Goal: Information Seeking & Learning: Learn about a topic

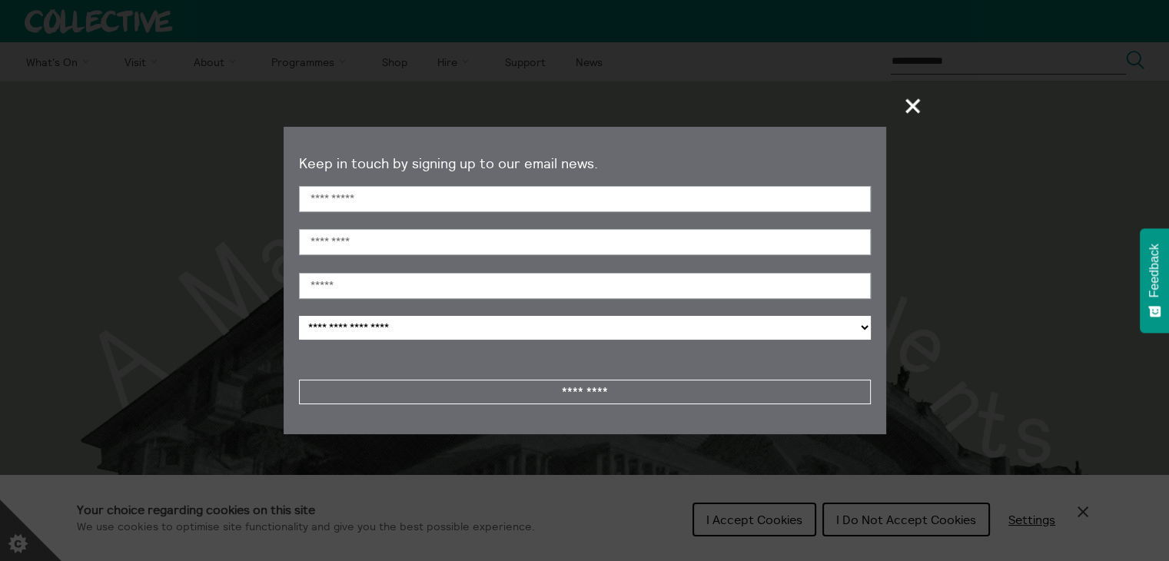
click at [913, 107] on span "+" at bounding box center [913, 105] width 45 height 45
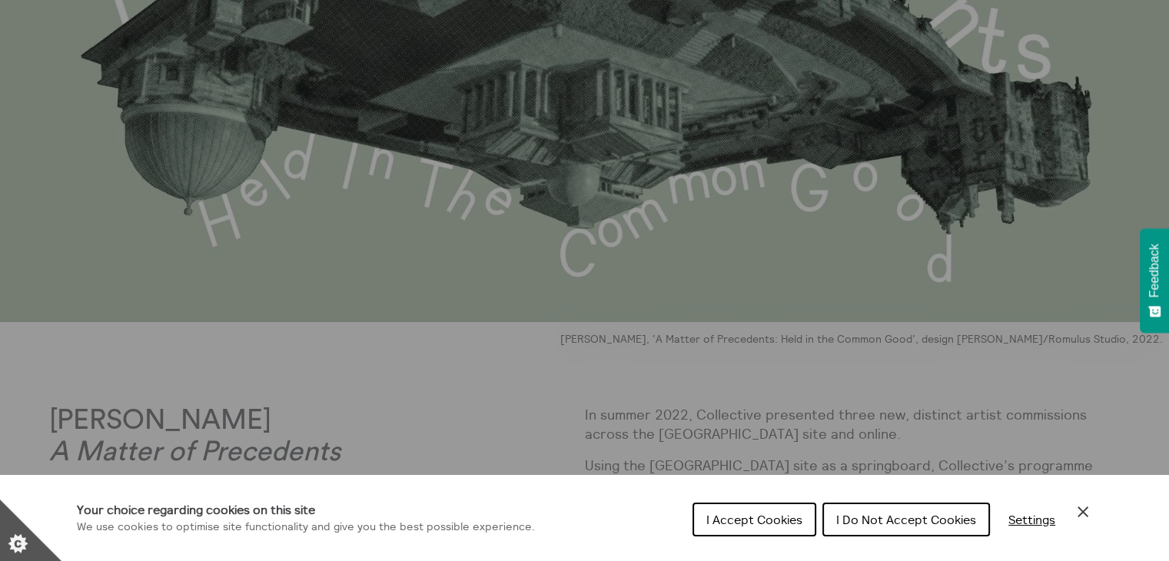
scroll to position [194, 0]
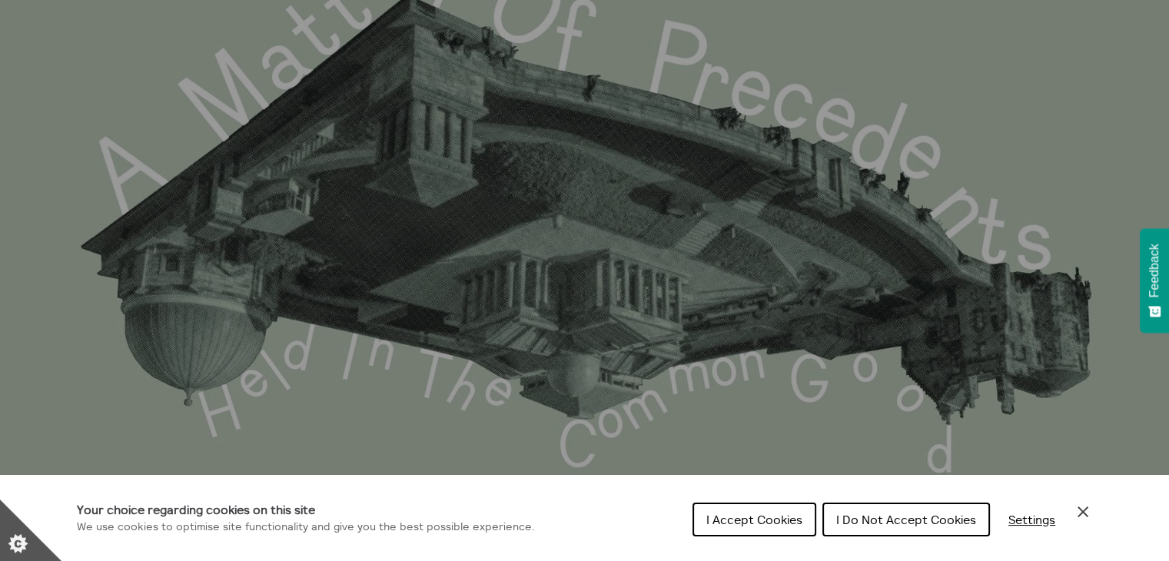
click at [1082, 509] on icon "Close Cookie Control" at bounding box center [1083, 512] width 18 height 18
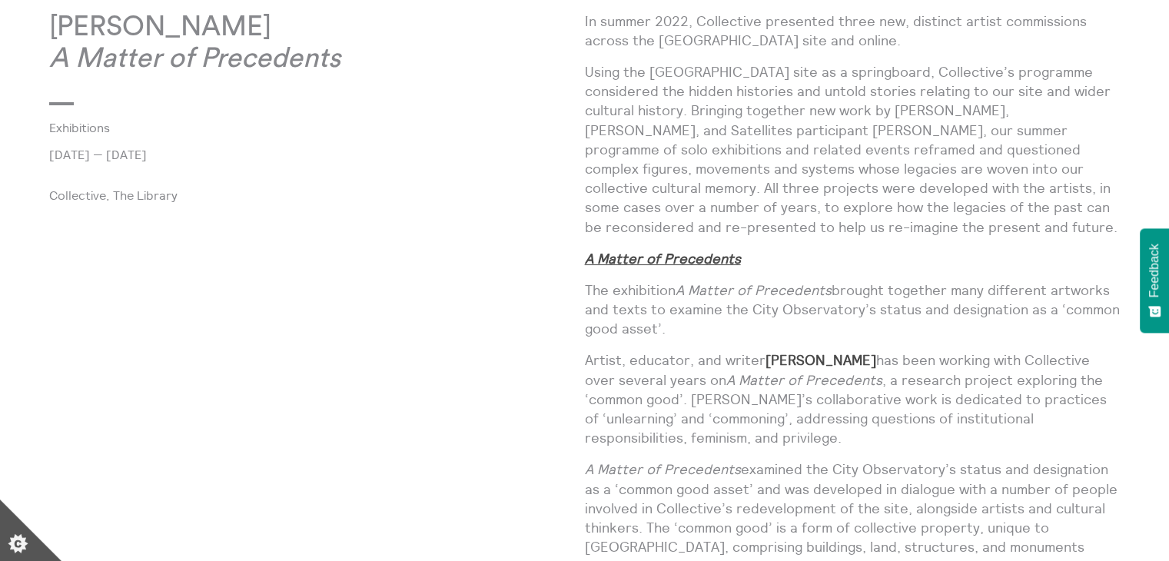
scroll to position [778, 0]
click at [696, 256] on u "A Matter of Precedents" at bounding box center [663, 259] width 156 height 18
click at [630, 259] on u "A Matter of Precedents" at bounding box center [663, 259] width 156 height 18
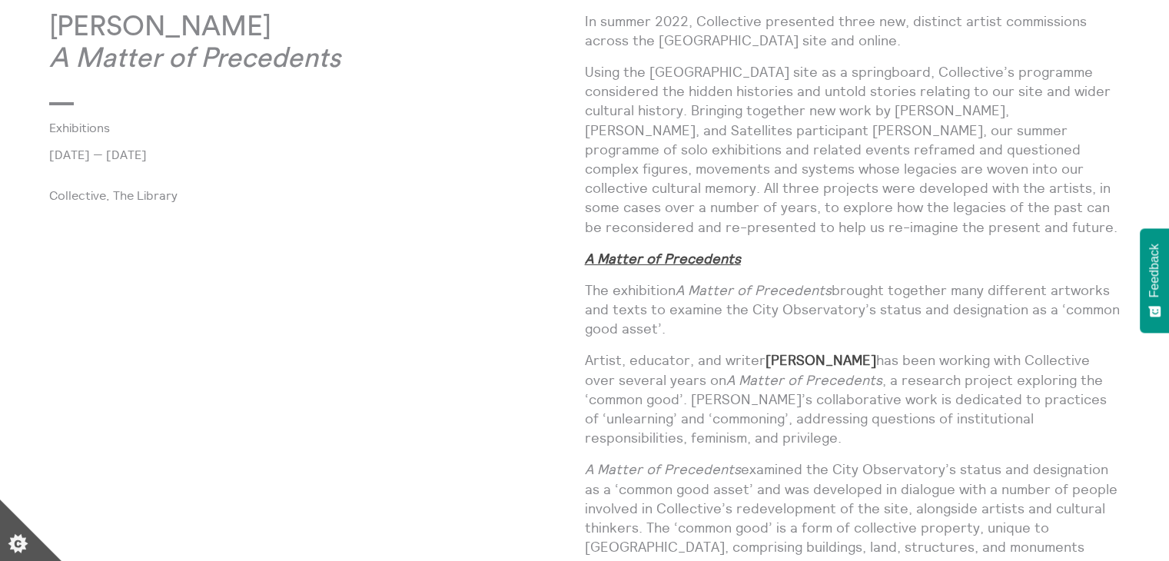
click at [669, 317] on p "The exhibition A Matter of Precedents brought together many different artworks …" at bounding box center [853, 310] width 536 height 58
click at [643, 258] on u "A Matter of Precedents" at bounding box center [663, 259] width 156 height 18
copy div "A Matter of Precedents"
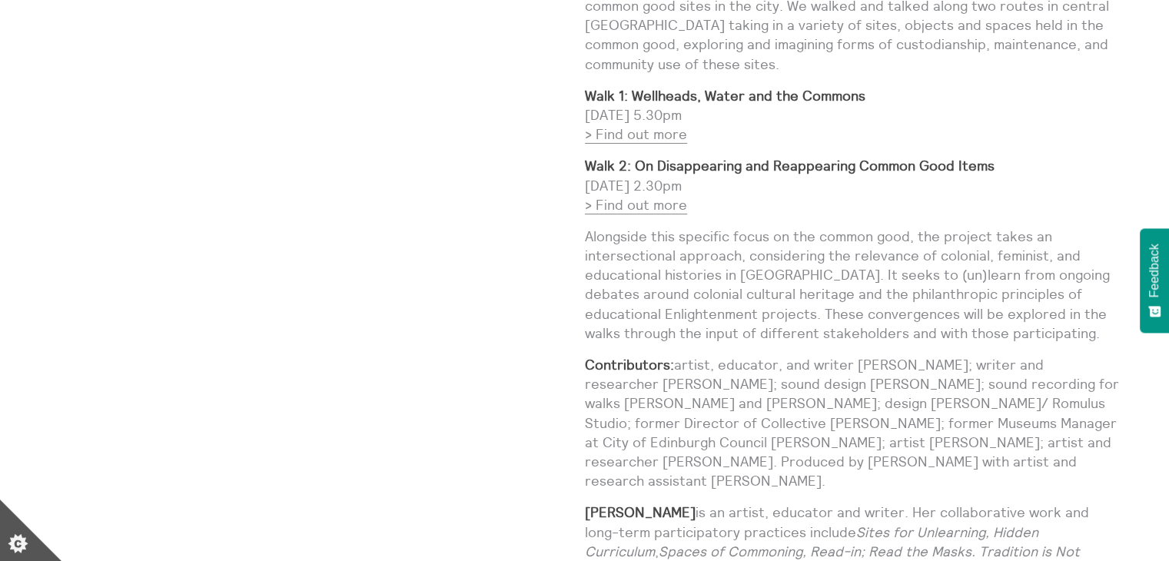
scroll to position [1897, 0]
click at [772, 354] on p "Contributors: artist, educator, and writer [PERSON_NAME]; writer and researcher…" at bounding box center [853, 421] width 536 height 135
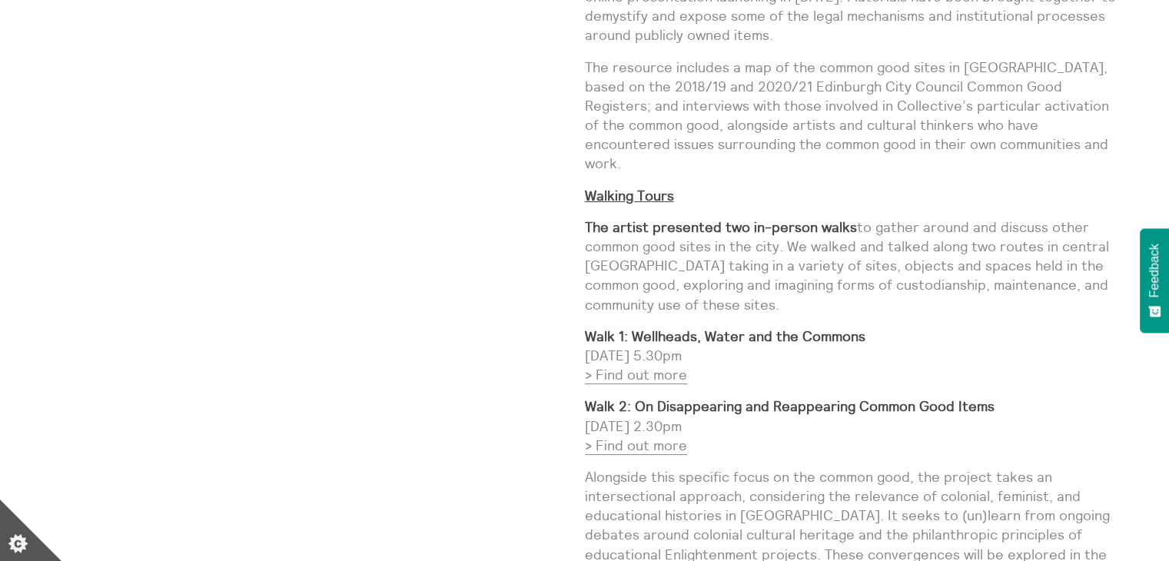
scroll to position [1534, 0]
